Goal: Task Accomplishment & Management: Complete application form

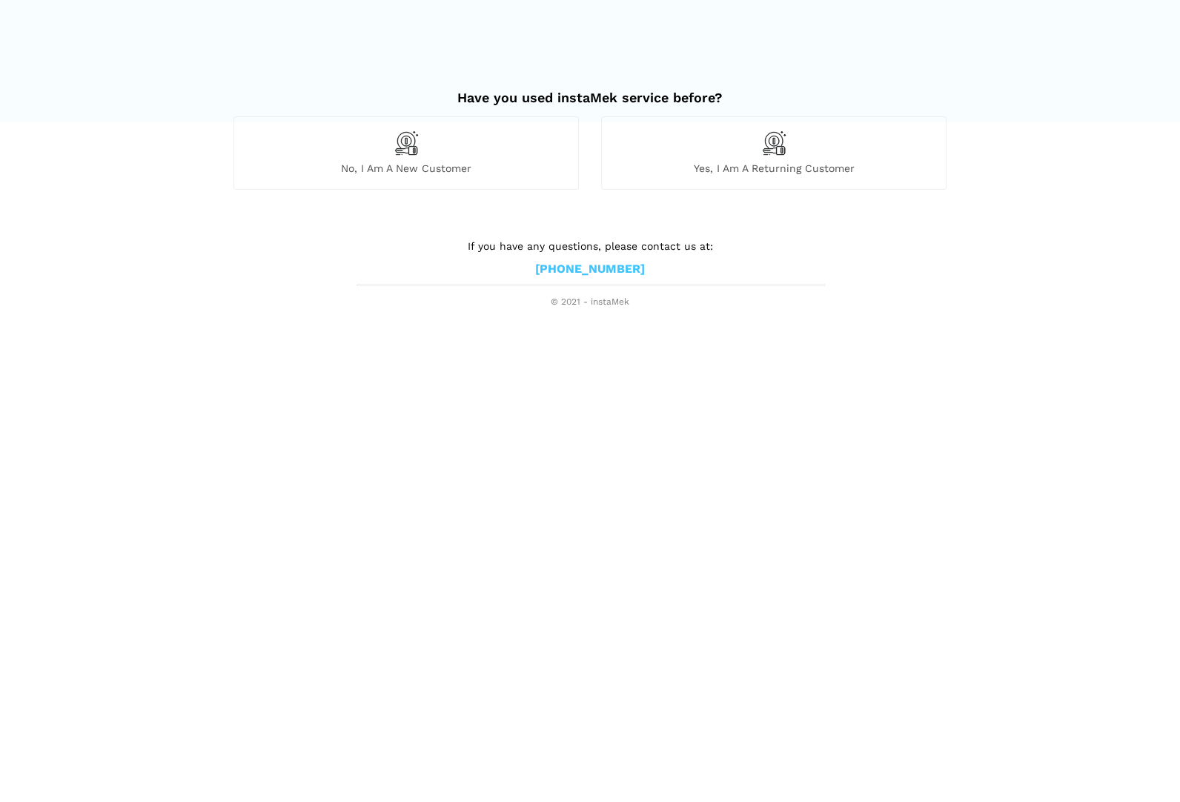
drag, startPoint x: 436, startPoint y: 140, endPoint x: 459, endPoint y: 142, distance: 23.8
click at [437, 139] on div "No, I am a new customer" at bounding box center [405, 152] width 345 height 73
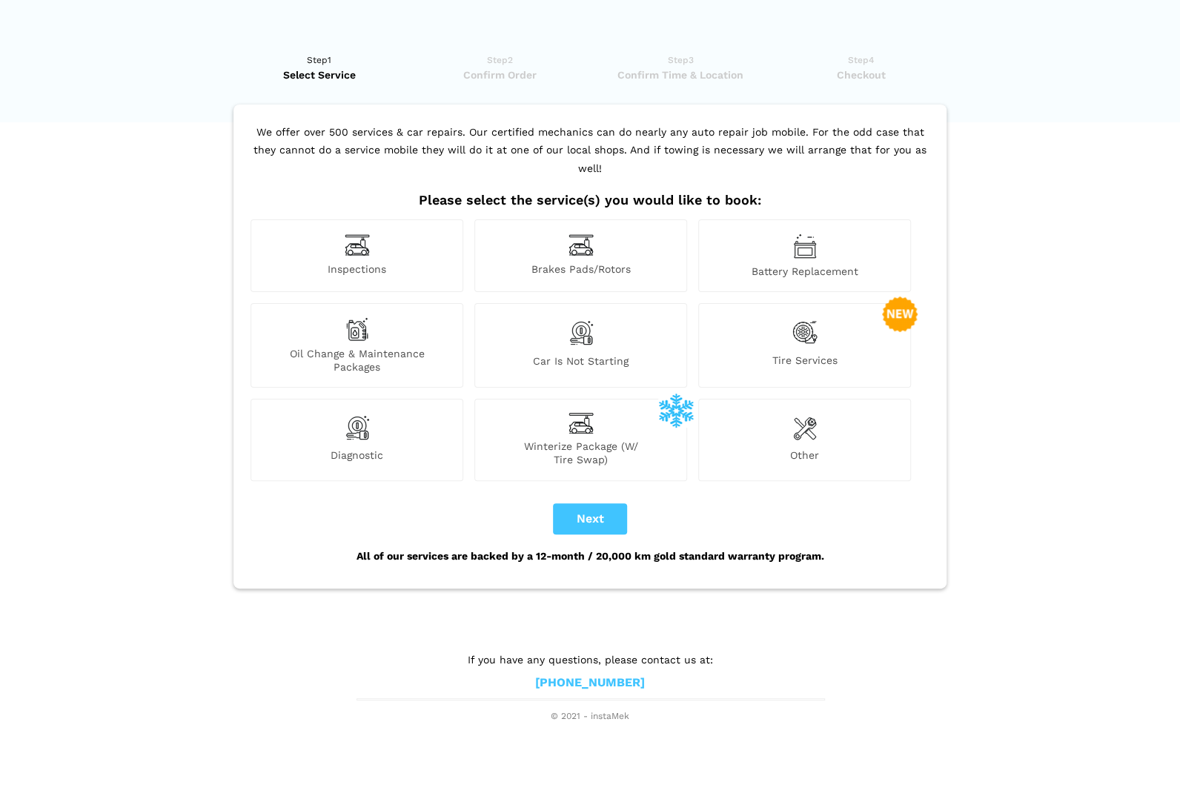
click at [580, 233] on img at bounding box center [580, 244] width 25 height 23
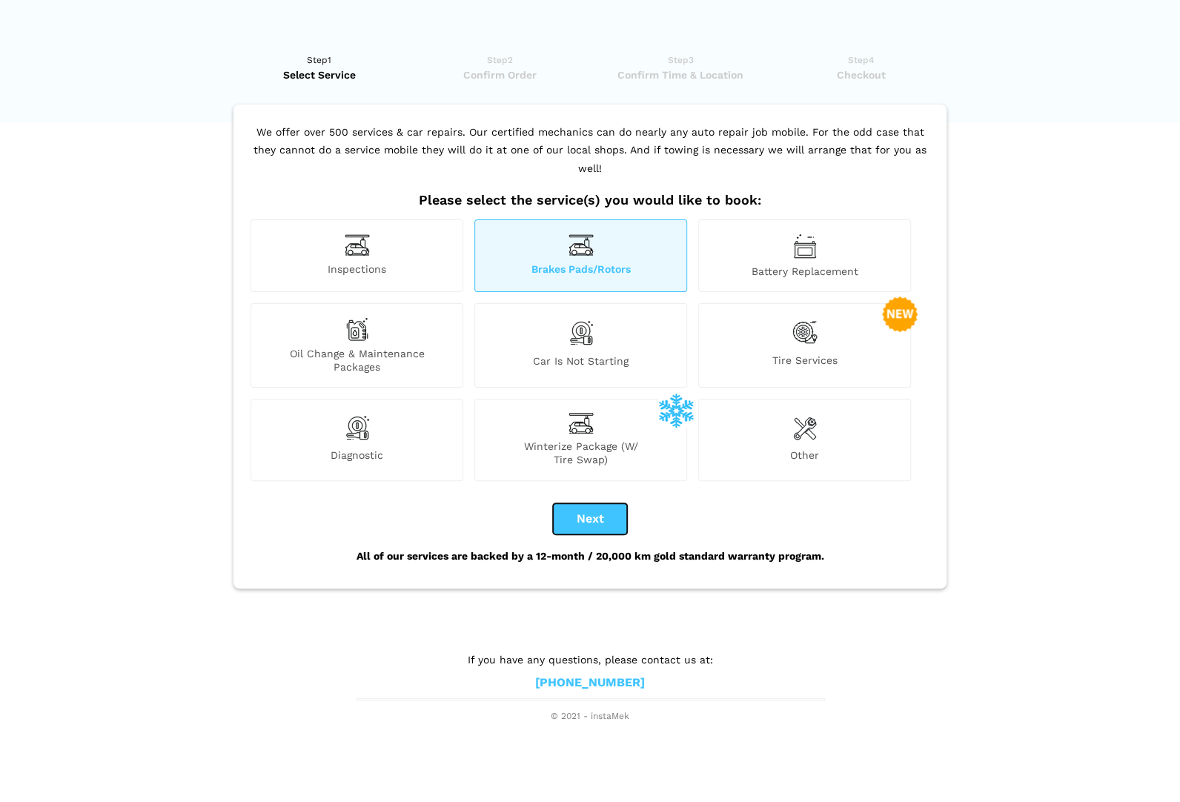
click at [594, 503] on button "Next" at bounding box center [590, 518] width 74 height 31
checkbox input "true"
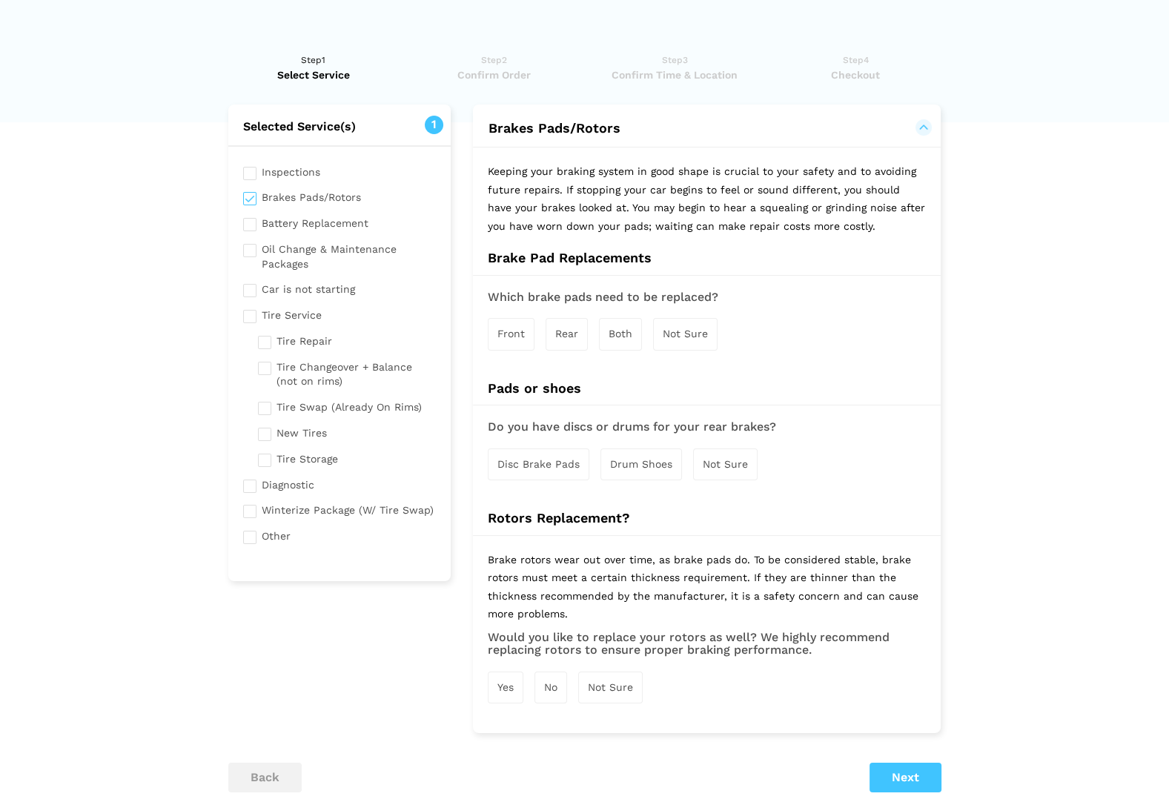
click at [690, 334] on span "Not Sure" at bounding box center [685, 334] width 45 height 12
click at [717, 459] on span "Not Sure" at bounding box center [725, 465] width 45 height 12
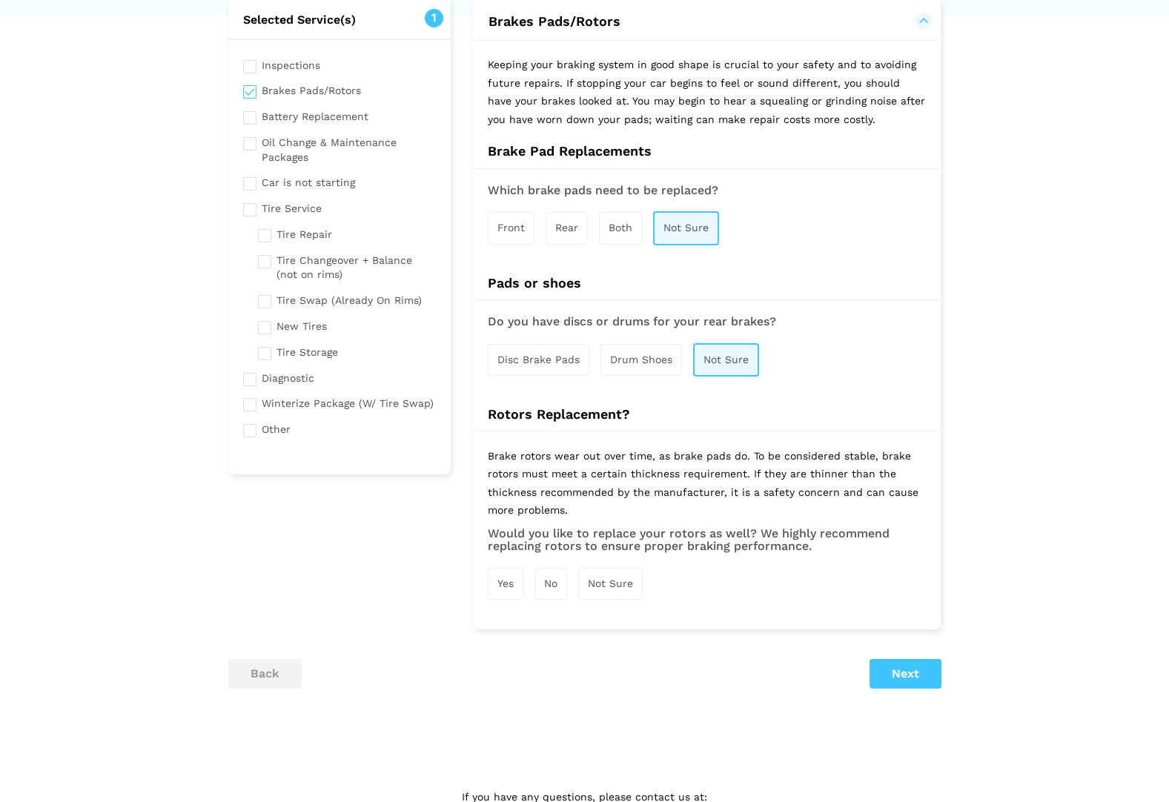
scroll to position [162, 0]
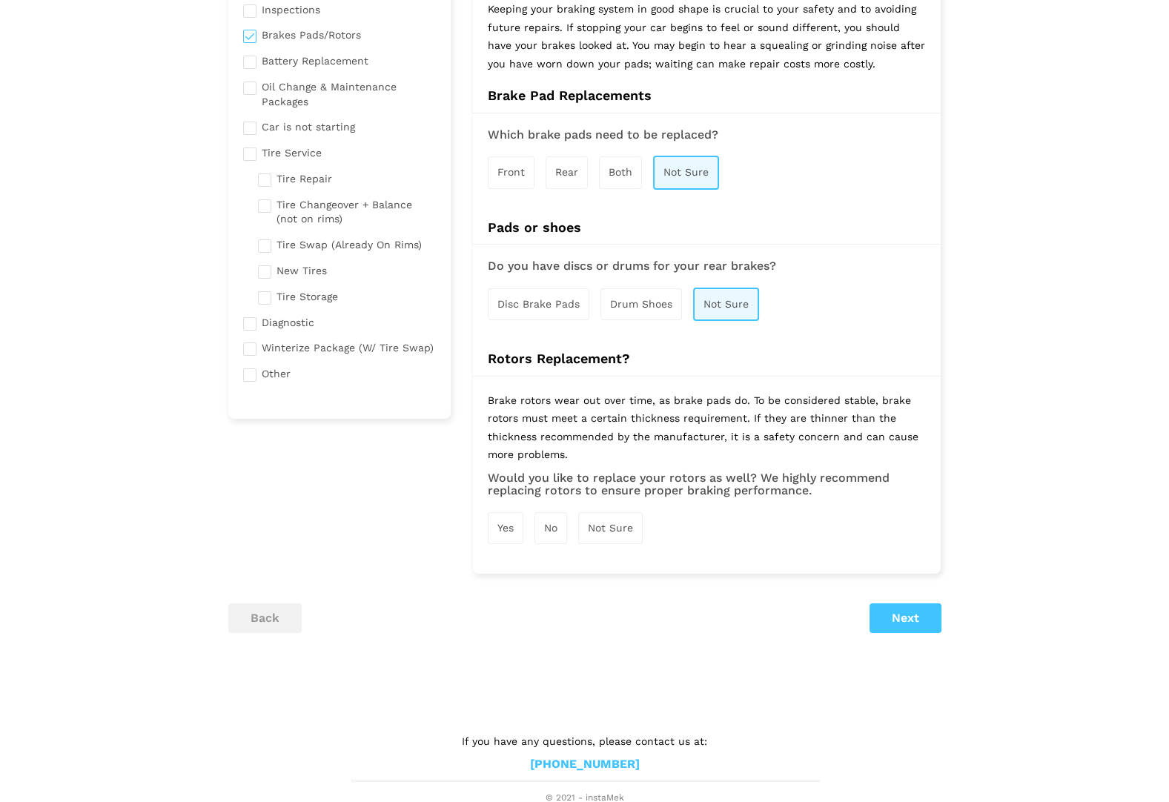
click at [614, 522] on span "Not Sure" at bounding box center [610, 528] width 45 height 12
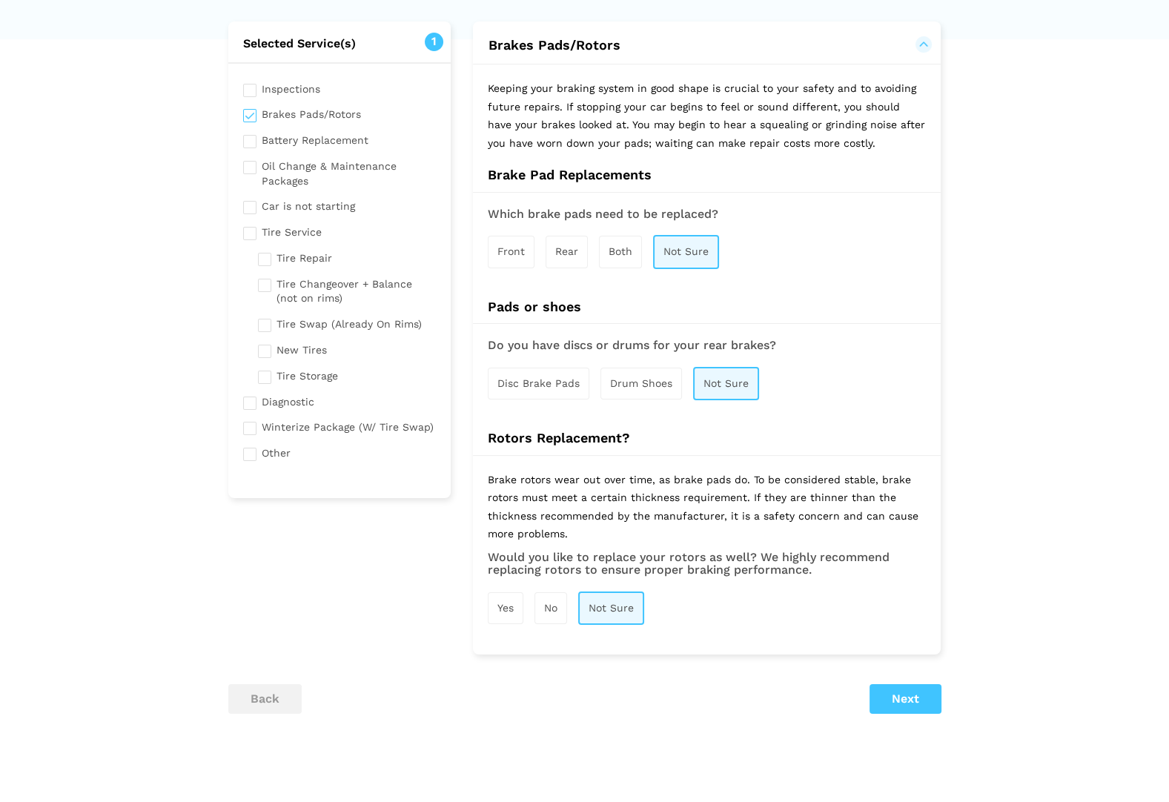
scroll to position [164, 0]
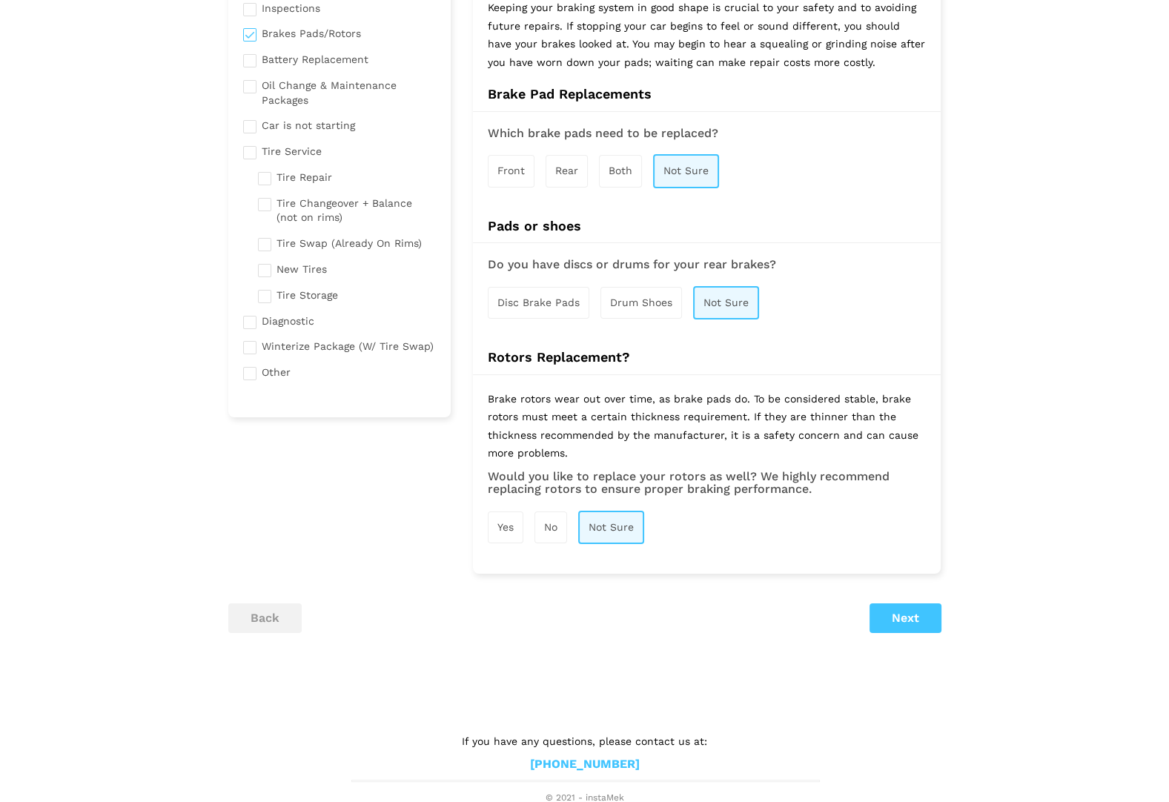
click at [792, 488] on h3 "Would you like to replace your rotors as well? We highly recommend replacing ro…" at bounding box center [707, 483] width 438 height 26
click at [924, 609] on button "Next" at bounding box center [905, 618] width 72 height 30
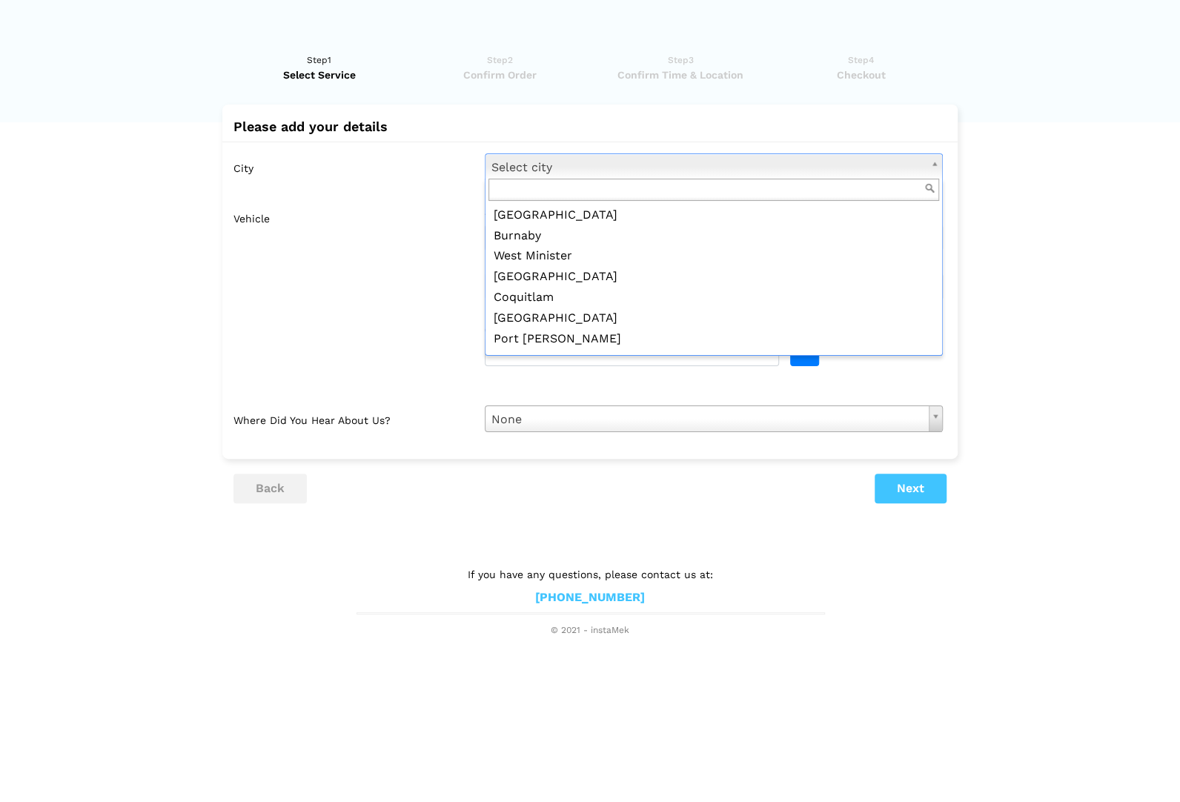
scroll to position [445, 0]
drag, startPoint x: 926, startPoint y: 230, endPoint x: 929, endPoint y: 238, distance: 8.4
click at [929, 238] on ul "Select city [GEOGRAPHIC_DATA] [GEOGRAPHIC_DATA] [GEOGRAPHIC_DATA] [GEOGRAPHIC_D…" at bounding box center [712, 278] width 454 height 148
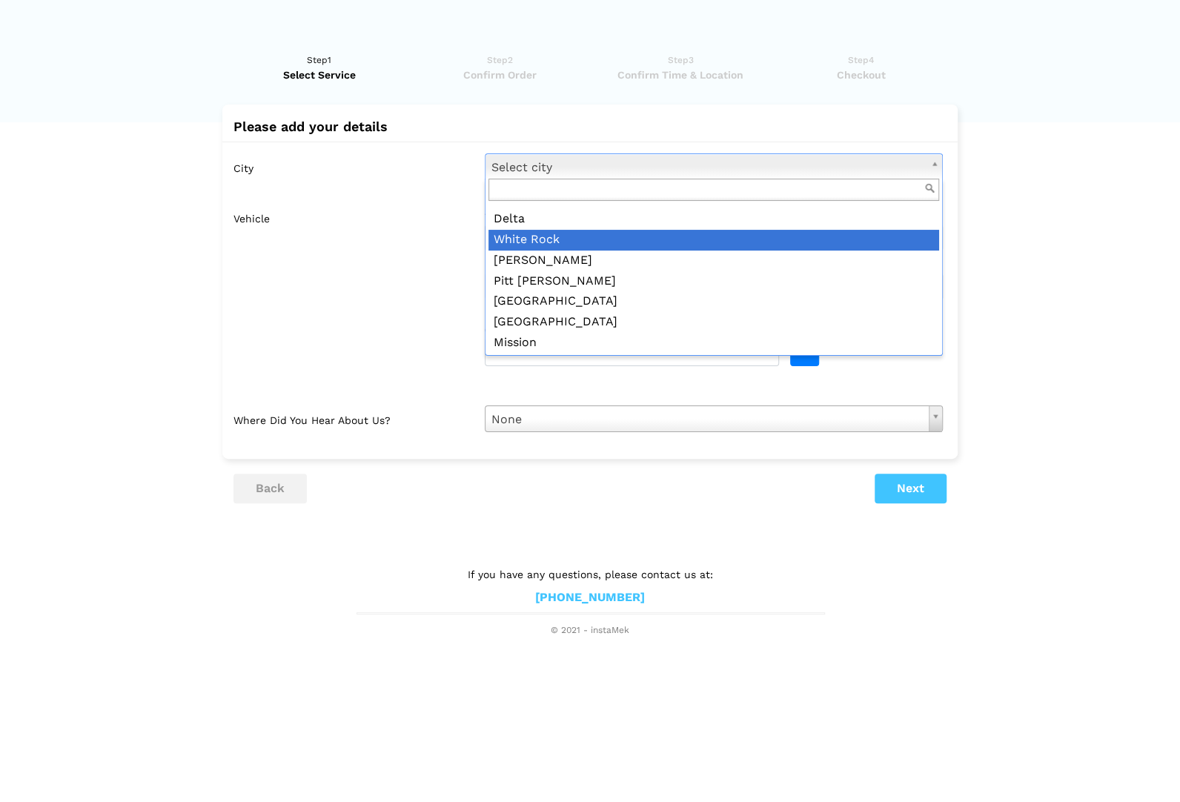
scroll to position [514, 0]
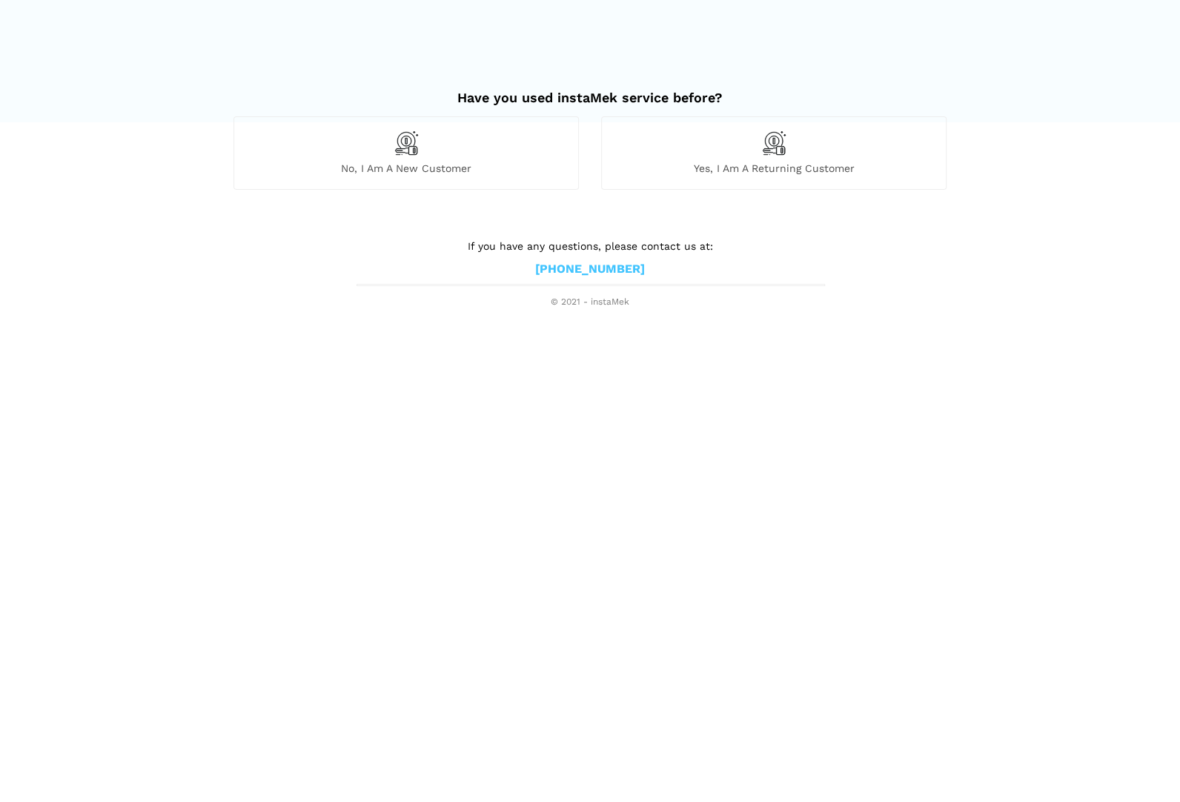
click at [410, 134] on img at bounding box center [406, 142] width 25 height 25
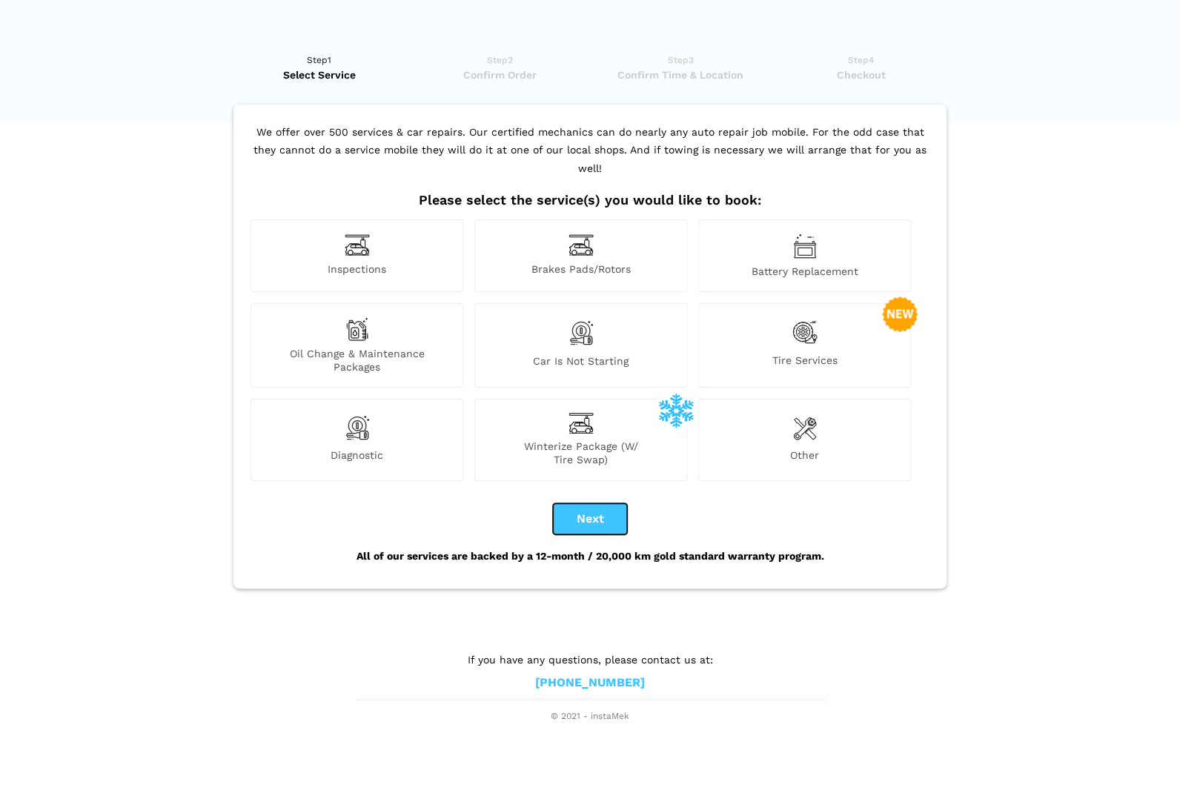
drag, startPoint x: 588, startPoint y: 494, endPoint x: 629, endPoint y: 260, distance: 237.8
click at [630, 261] on div "We offer over 500 services & car repairs. Our certified mechanics can do nearly…" at bounding box center [589, 346] width 713 height 484
click at [608, 240] on div "Brakes Pads/Rotors" at bounding box center [580, 255] width 213 height 73
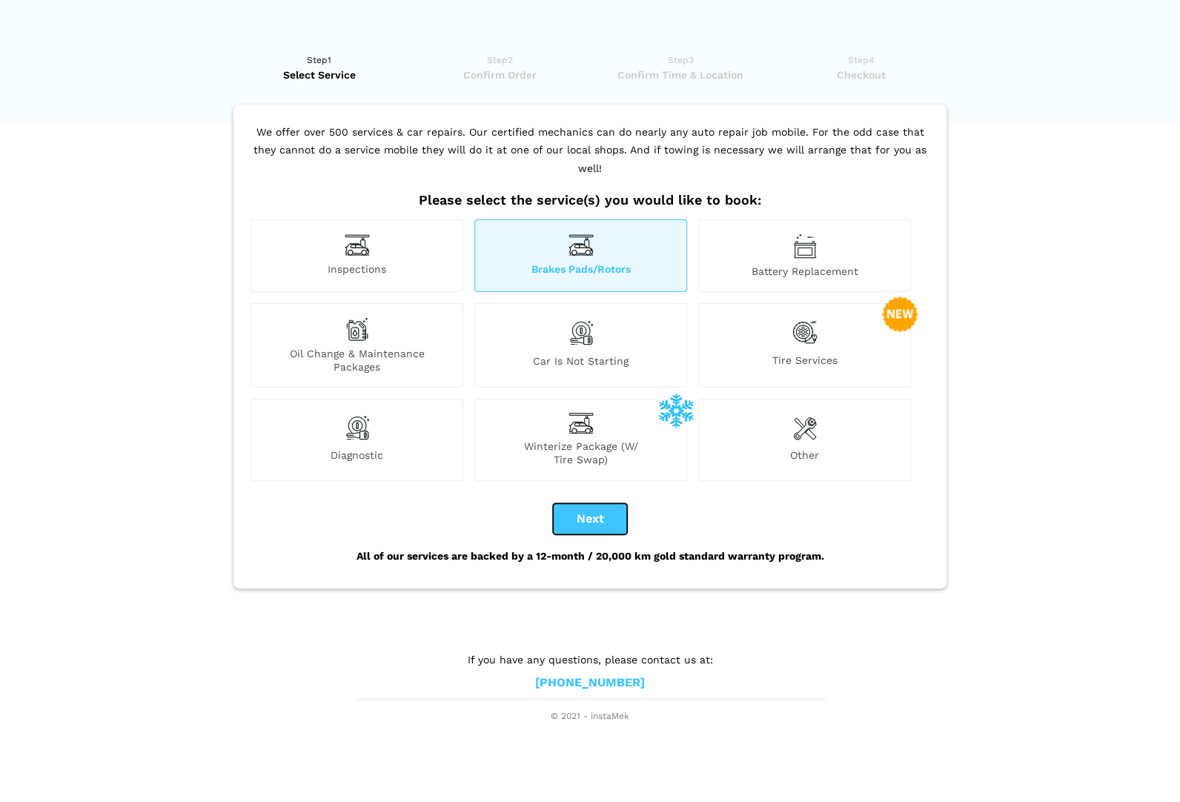
click at [590, 503] on button "Next" at bounding box center [590, 518] width 74 height 31
checkbox input "true"
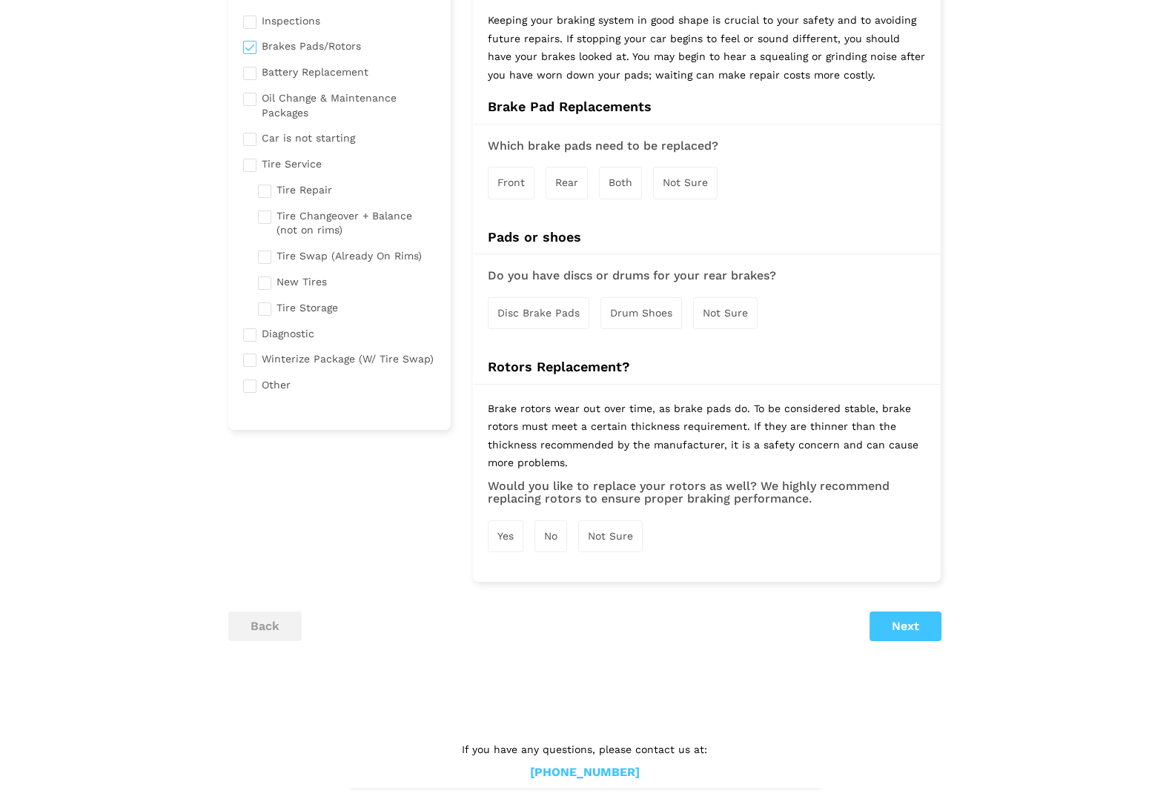
scroll to position [159, 0]
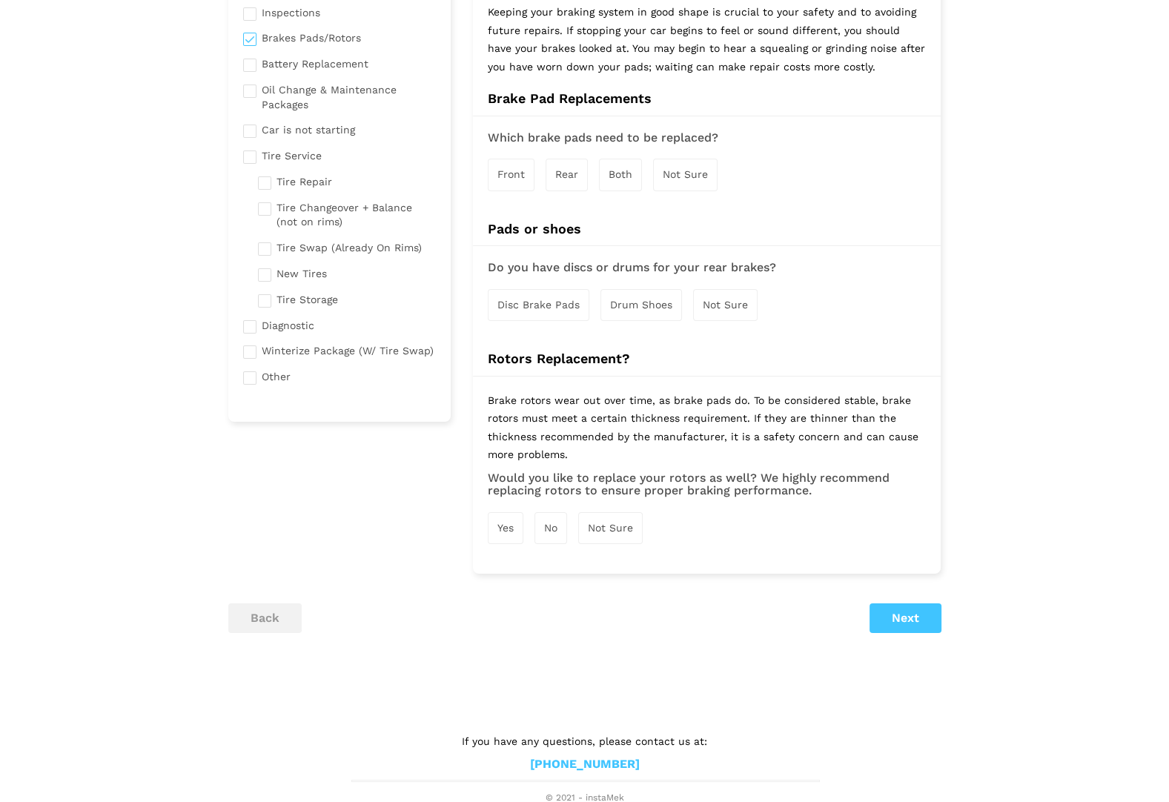
drag, startPoint x: 600, startPoint y: 531, endPoint x: 680, endPoint y: 272, distance: 270.7
click at [600, 527] on span "Not Sure" at bounding box center [610, 528] width 45 height 12
click at [699, 174] on span "Not Sure" at bounding box center [685, 174] width 45 height 12
drag, startPoint x: 730, startPoint y: 293, endPoint x: 806, endPoint y: 476, distance: 198.0
click at [729, 293] on div "Not Sure" at bounding box center [725, 306] width 64 height 32
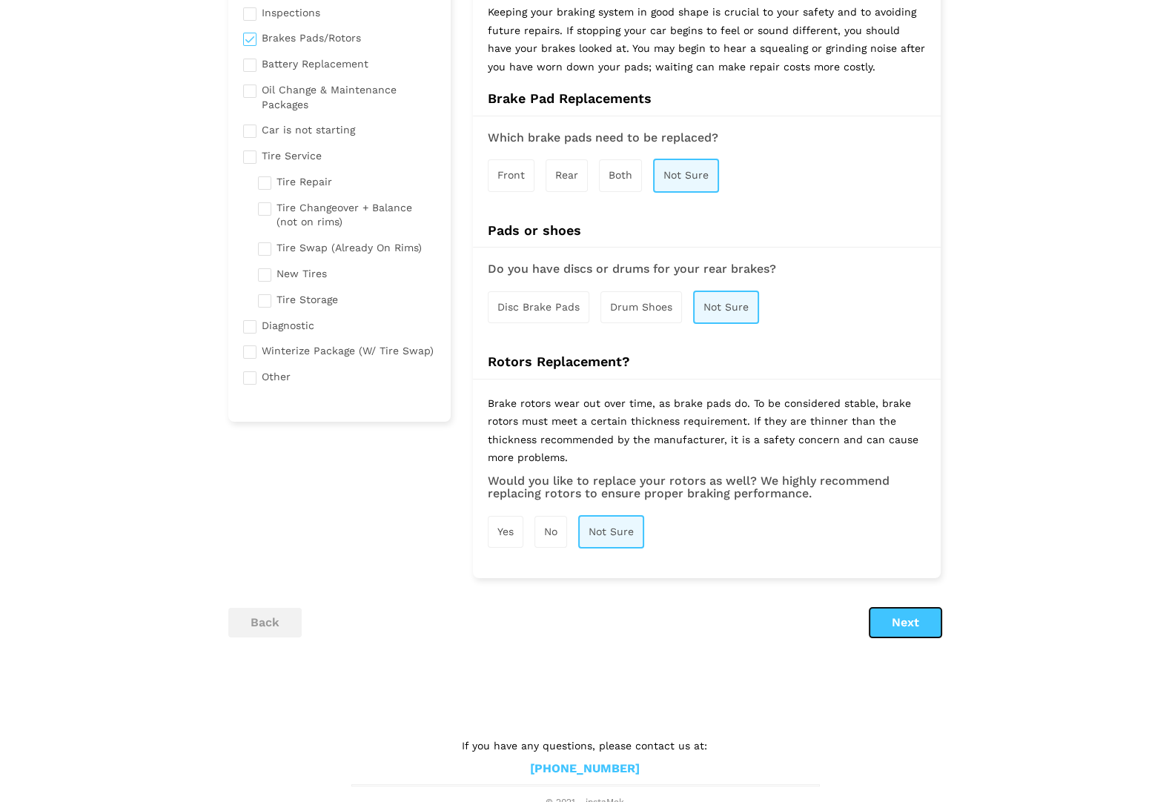
click at [919, 625] on button "Next" at bounding box center [905, 623] width 72 height 30
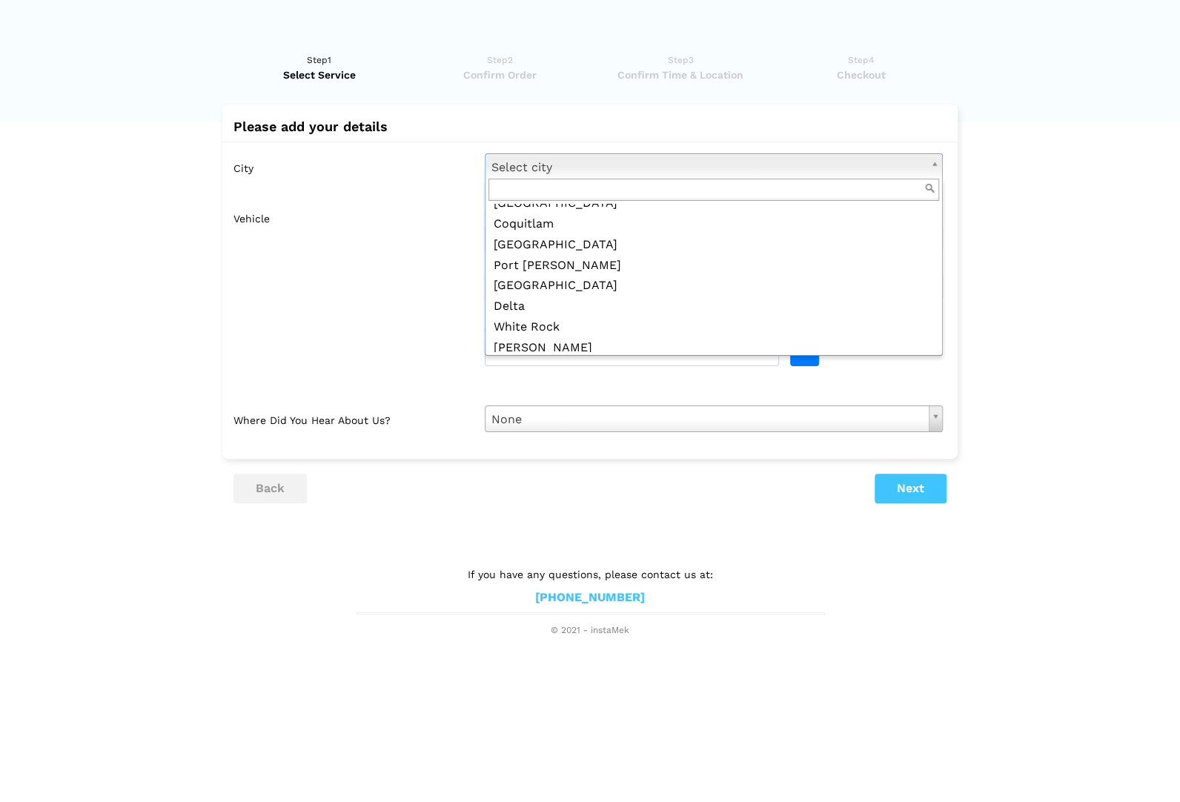
scroll to position [531, 0]
